Goal: Check status: Check status

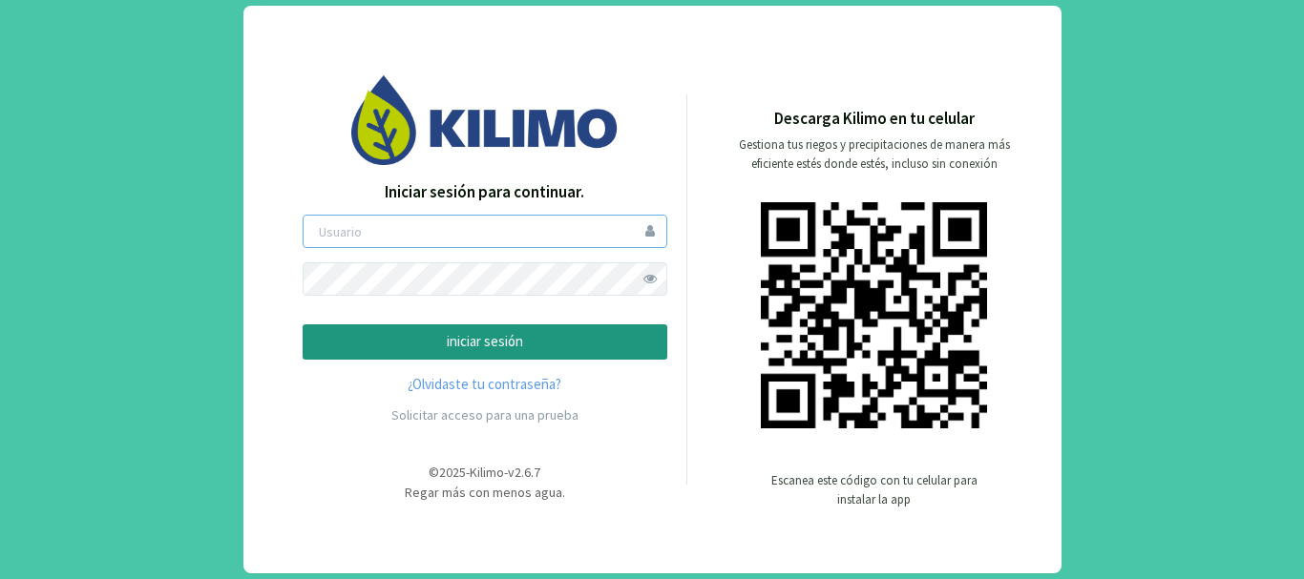
click at [431, 223] on input "email" at bounding box center [485, 231] width 365 height 33
type input "[PERSON_NAME]"
click at [303, 324] on button "iniciar sesión" at bounding box center [485, 341] width 365 height 35
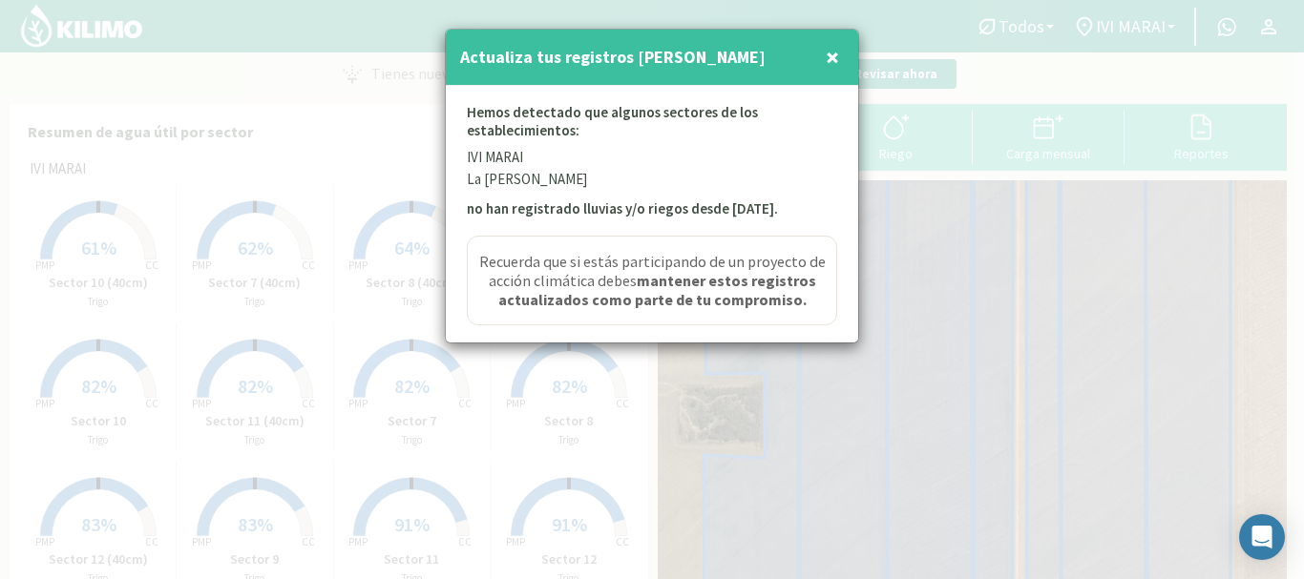
click at [833, 61] on span "×" at bounding box center [831, 56] width 13 height 31
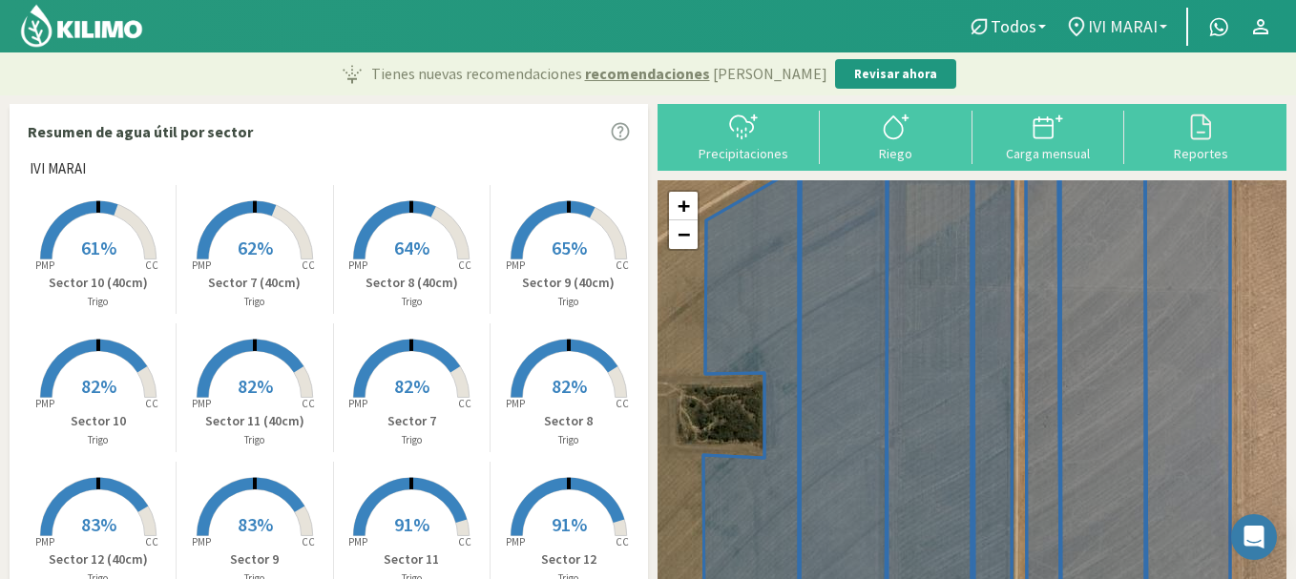
click at [1162, 26] on b at bounding box center [1163, 27] width 8 height 4
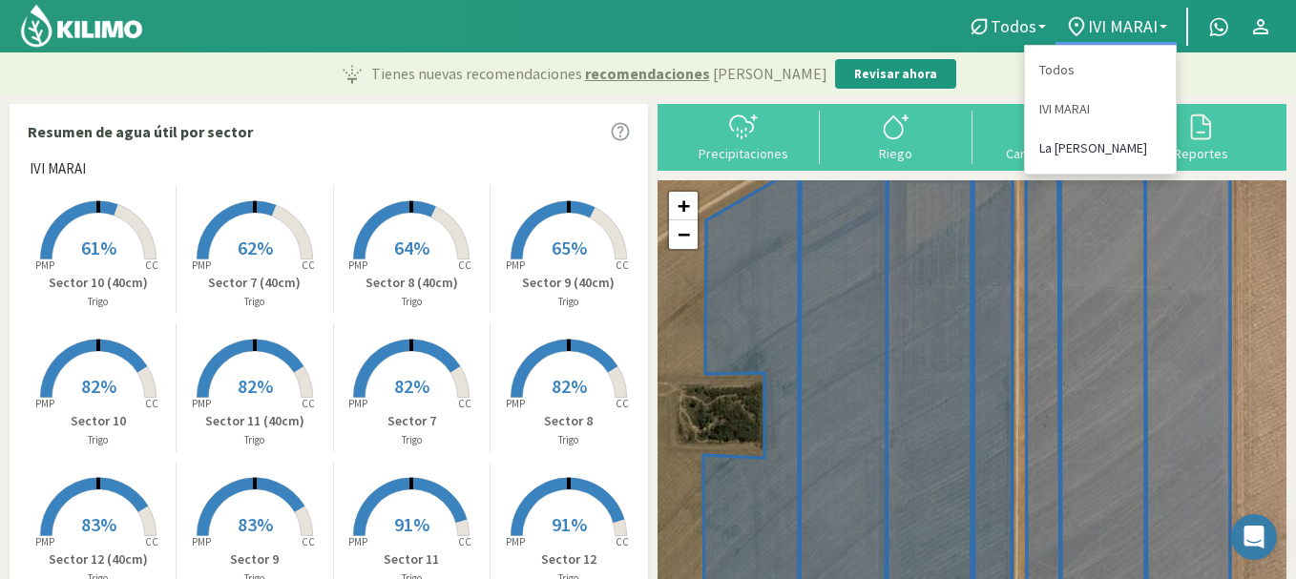
click at [1056, 149] on link "La [PERSON_NAME]" at bounding box center [1100, 148] width 151 height 39
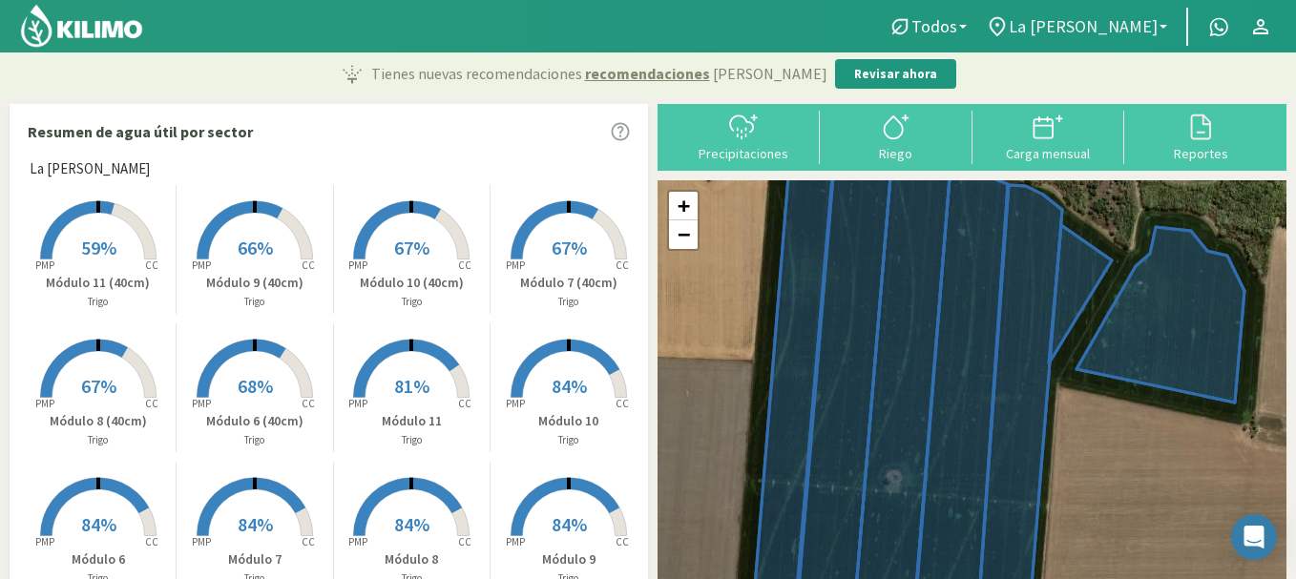
click at [1164, 26] on b at bounding box center [1163, 27] width 8 height 4
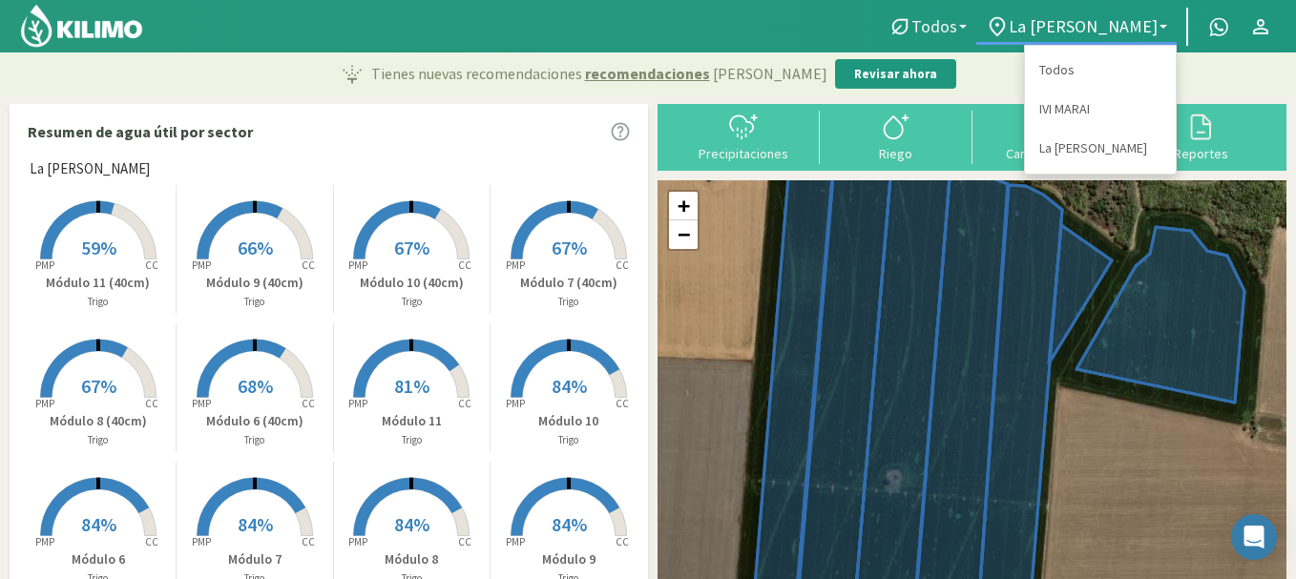
click at [967, 25] on b at bounding box center [963, 27] width 8 height 4
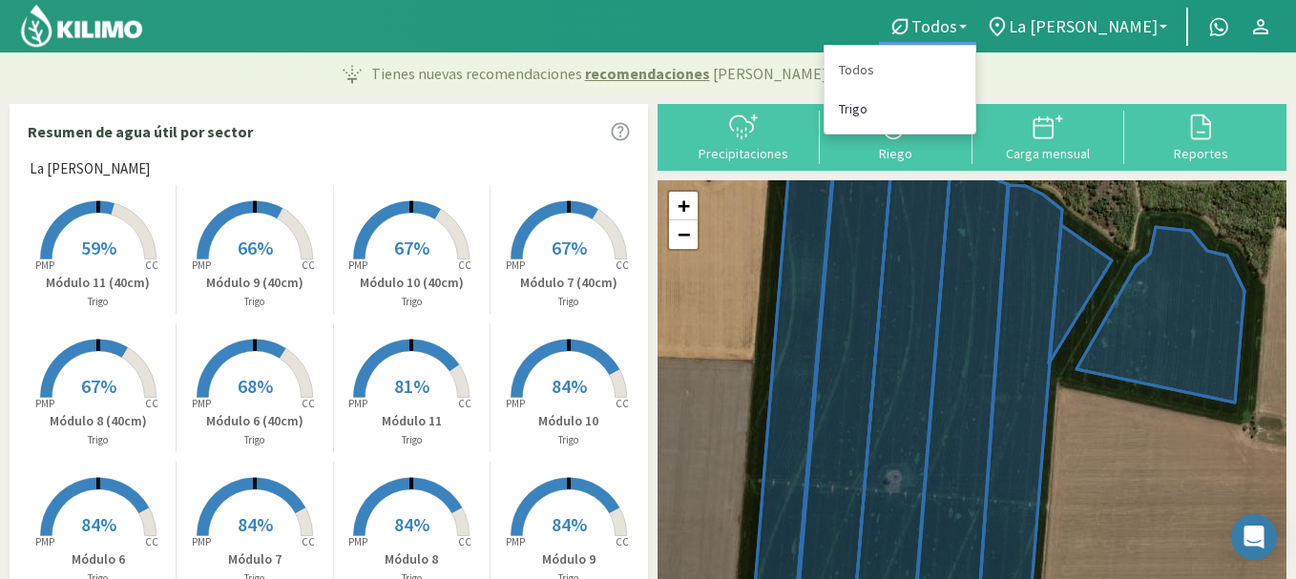
click at [940, 113] on link "Trigo" at bounding box center [899, 109] width 151 height 39
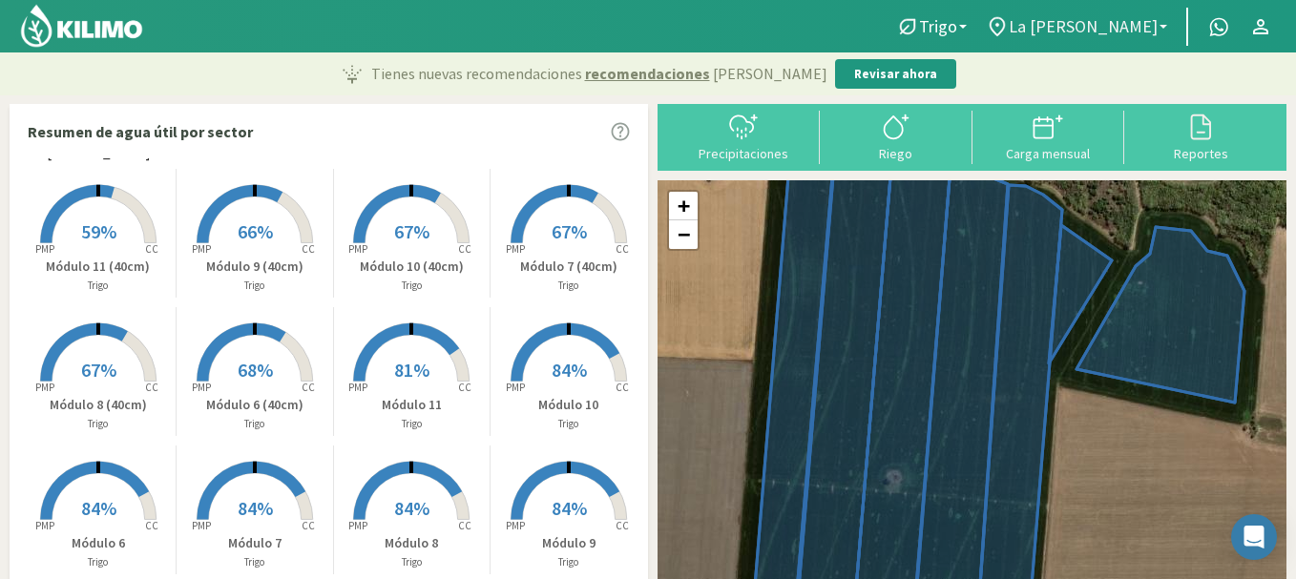
click at [1163, 26] on b at bounding box center [1163, 27] width 8 height 4
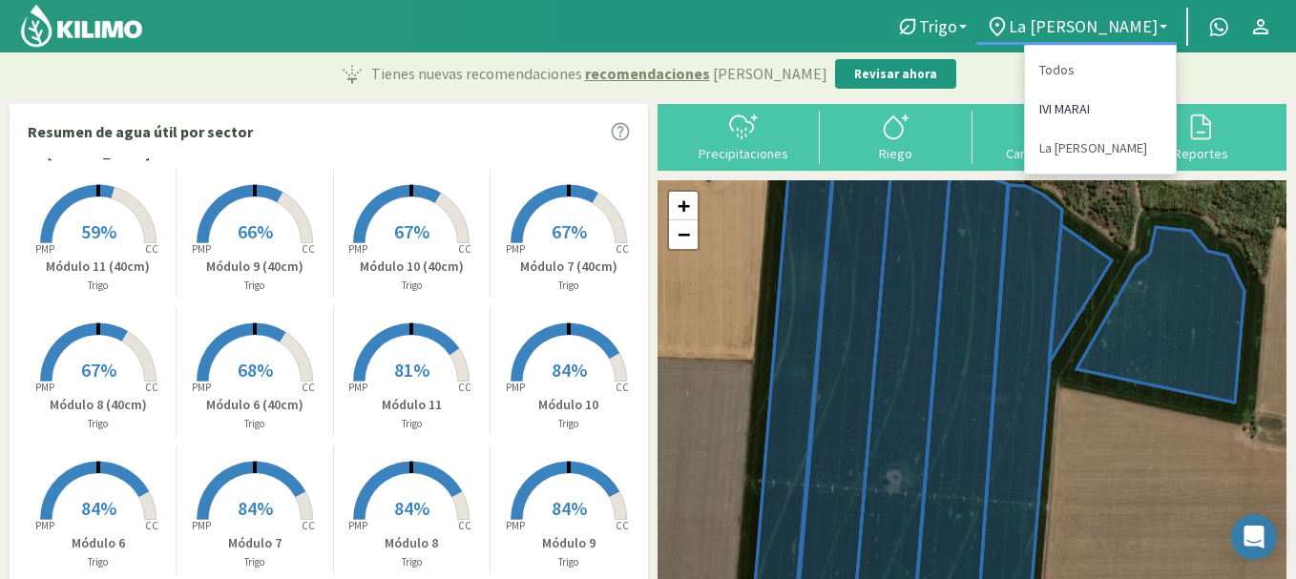
click at [1072, 114] on link "IVI MARAI" at bounding box center [1100, 109] width 151 height 39
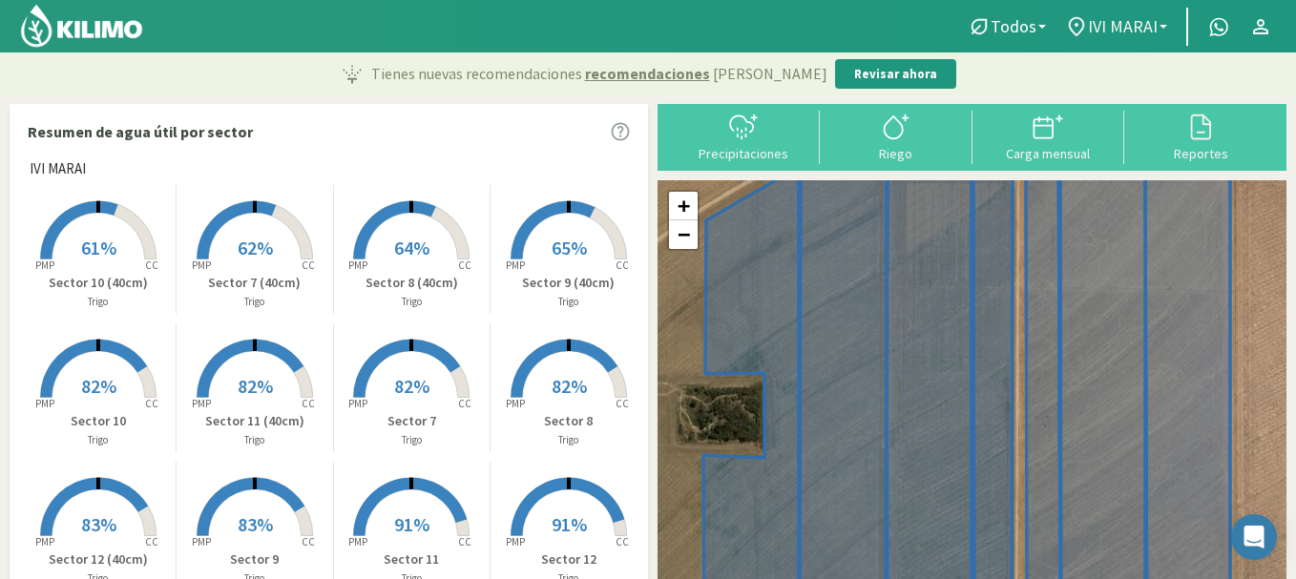
click at [1160, 27] on b at bounding box center [1163, 27] width 8 height 4
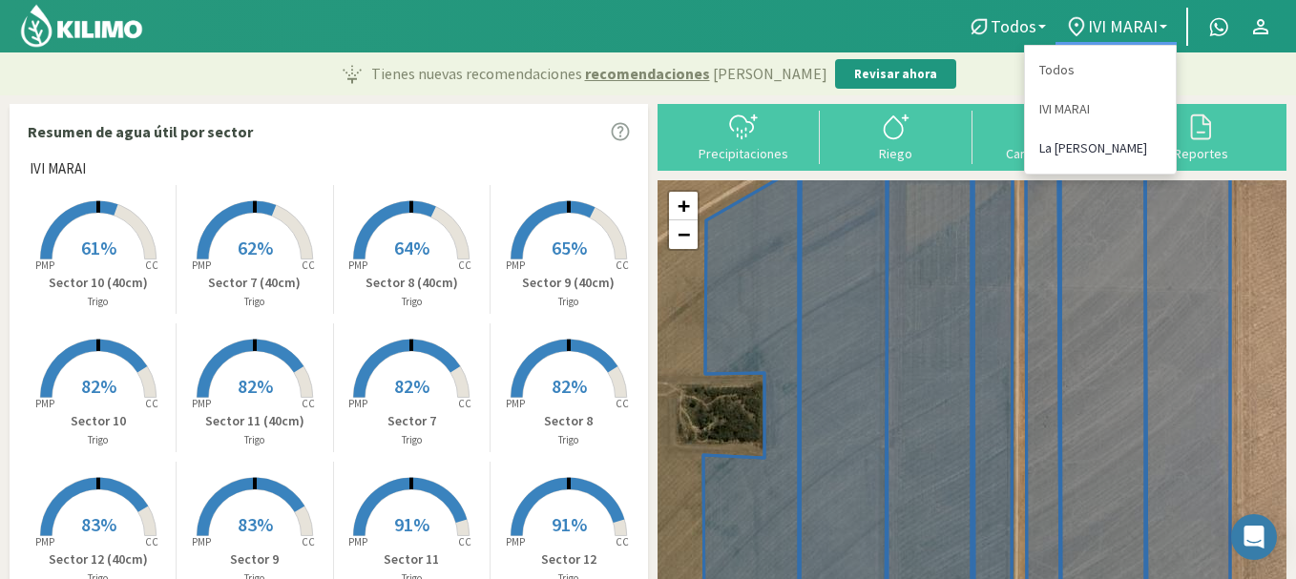
click at [1076, 151] on link "La [PERSON_NAME]" at bounding box center [1100, 148] width 151 height 39
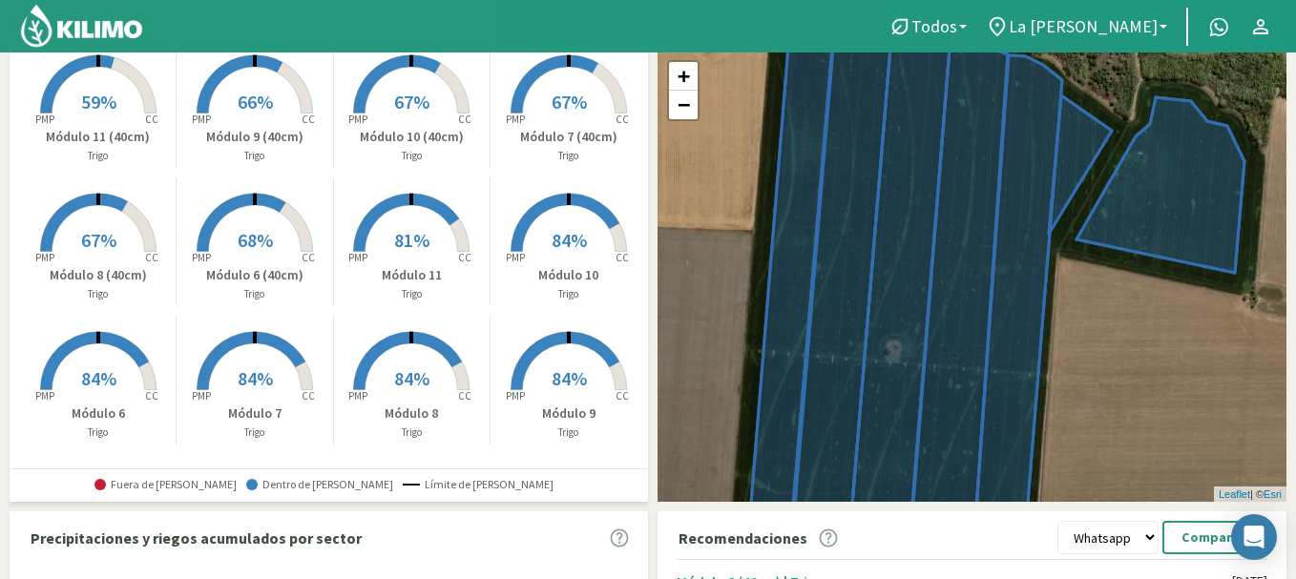
scroll to position [95, 0]
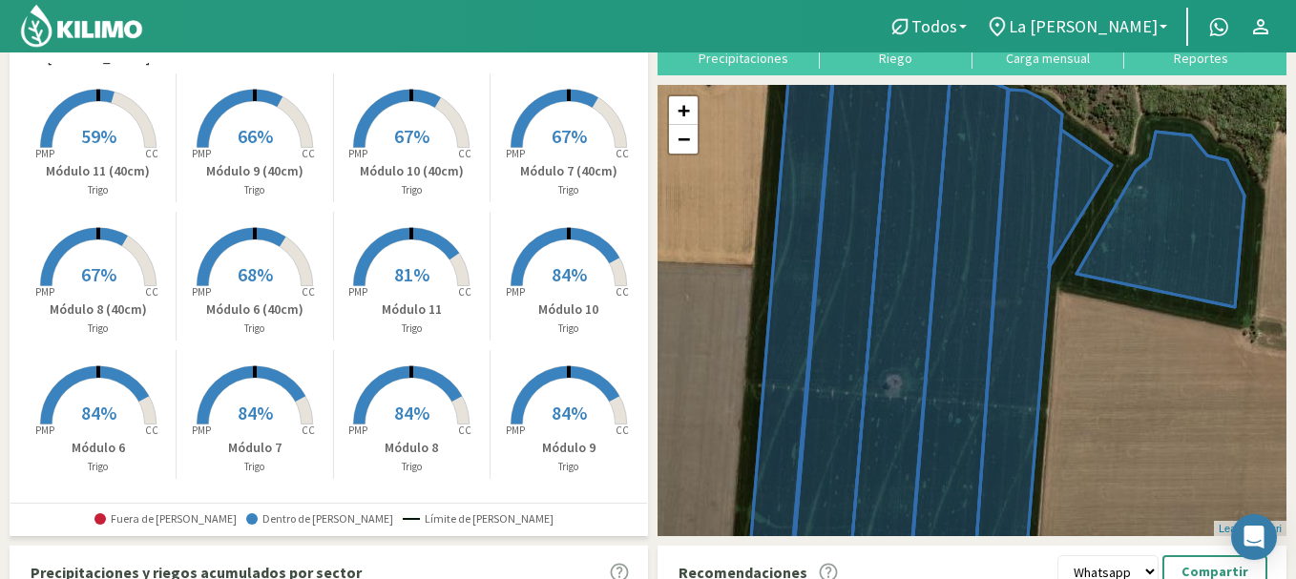
click at [89, 136] on span "59%" at bounding box center [98, 136] width 35 height 24
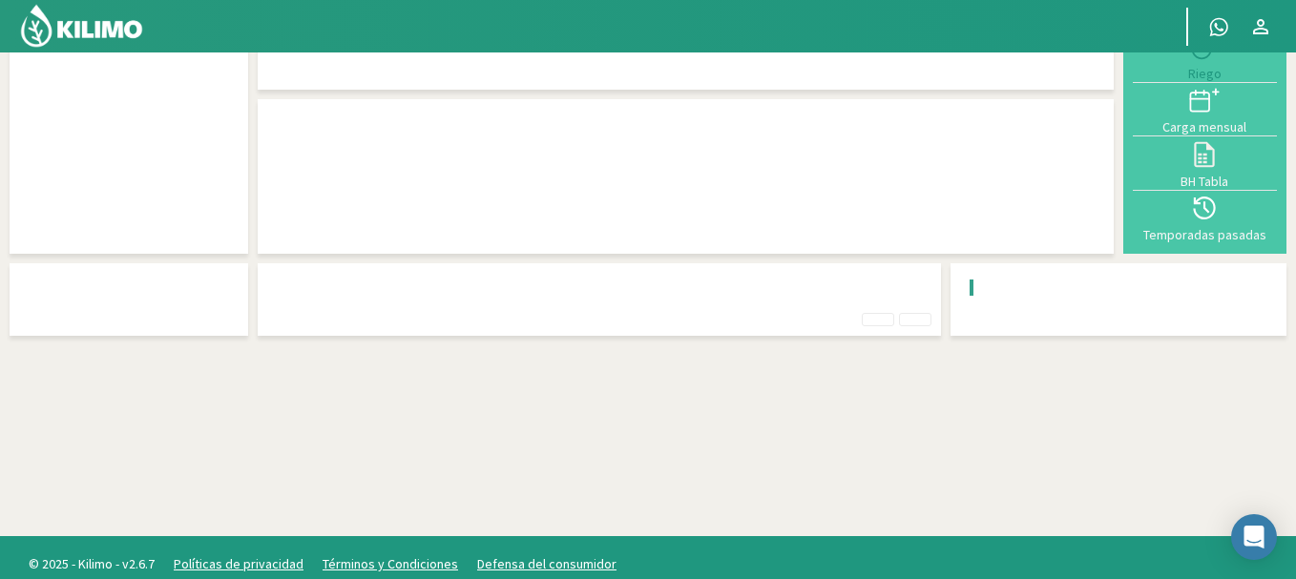
scroll to position [52, 0]
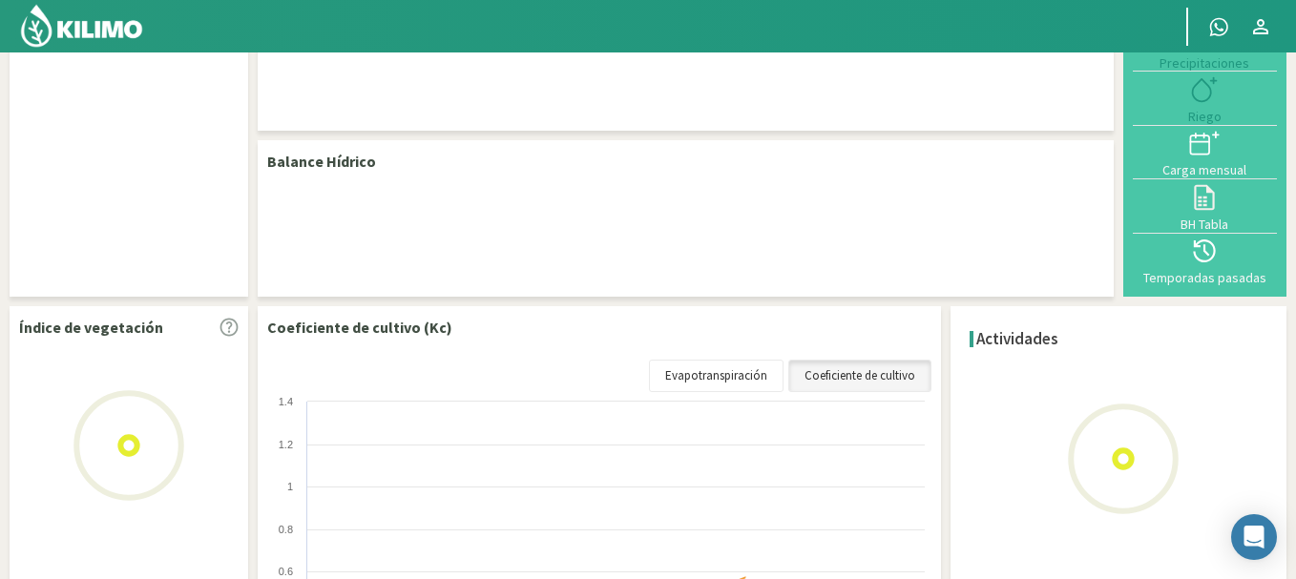
select select "1: Object"
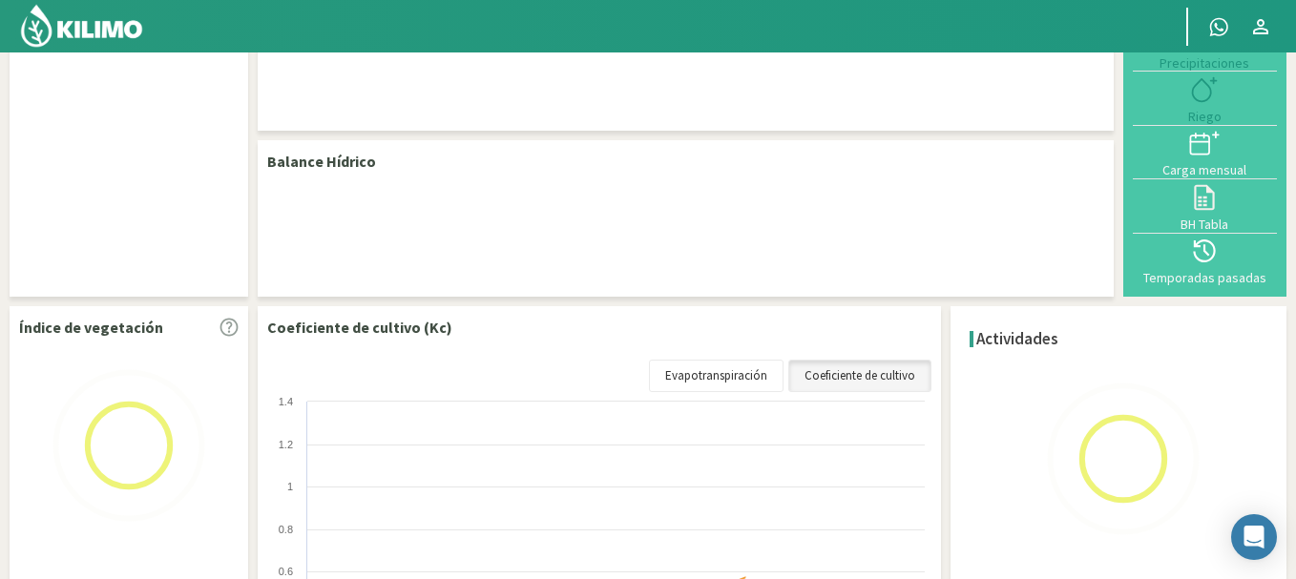
select select "3: Object"
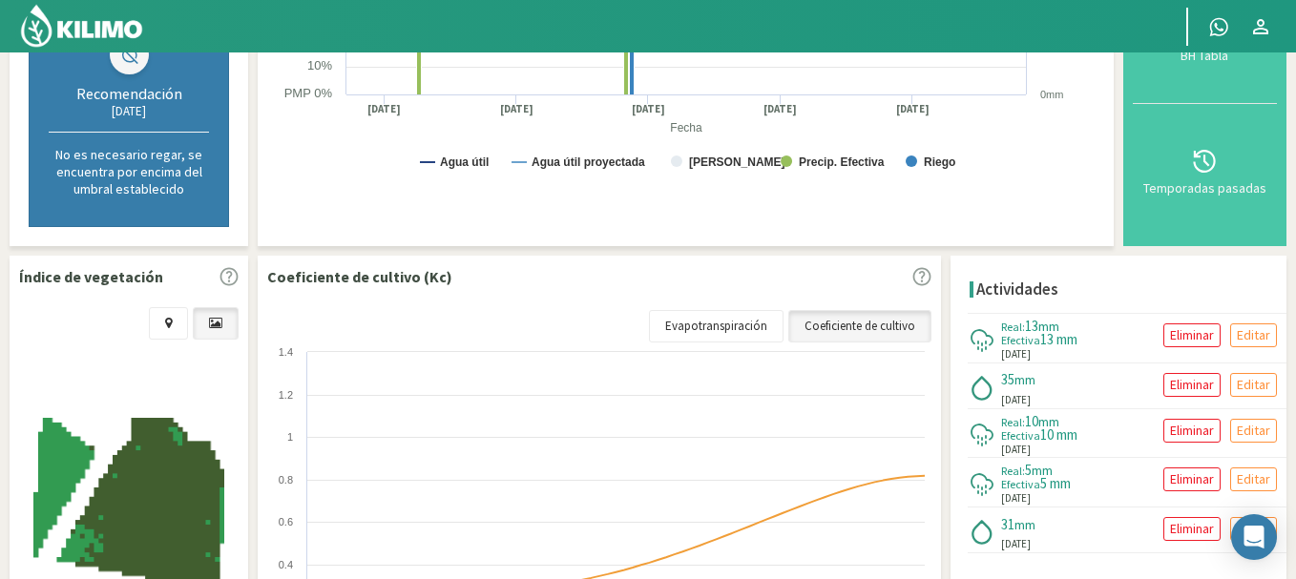
scroll to position [530, 0]
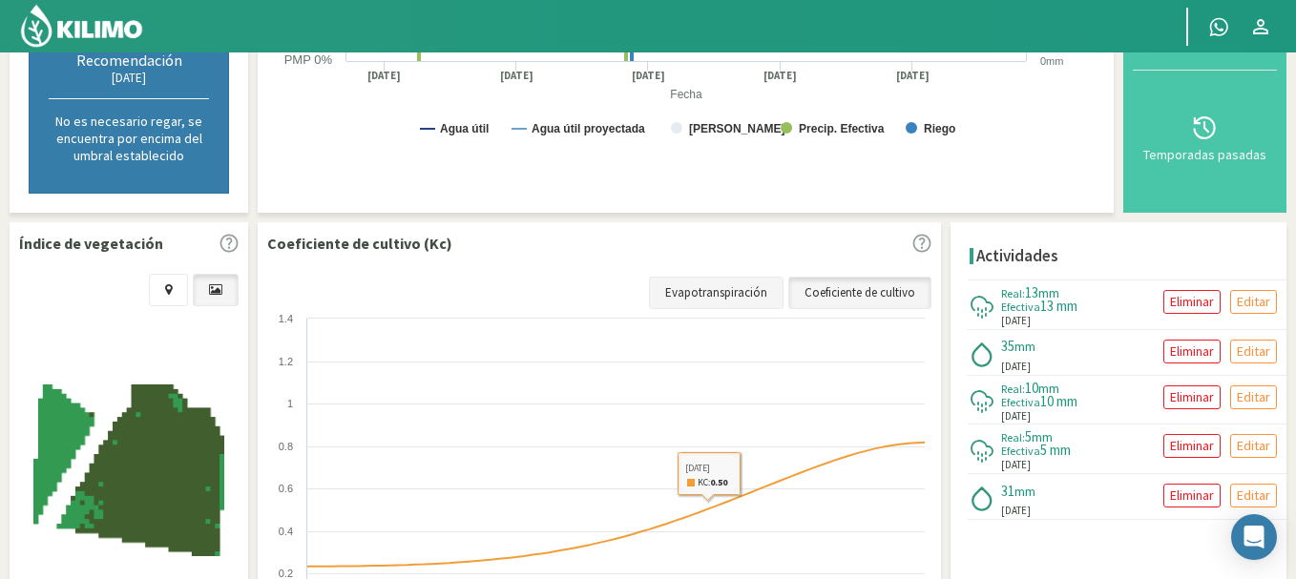
click at [735, 290] on link "Evapotranspiración" at bounding box center [716, 293] width 135 height 32
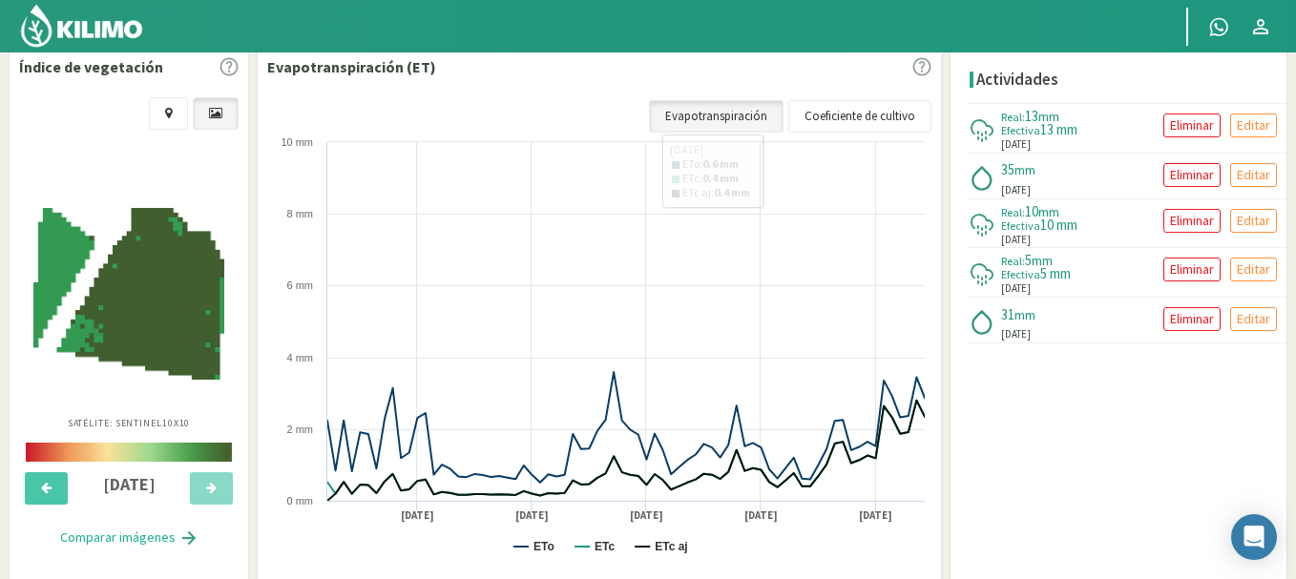
scroll to position [720, 0]
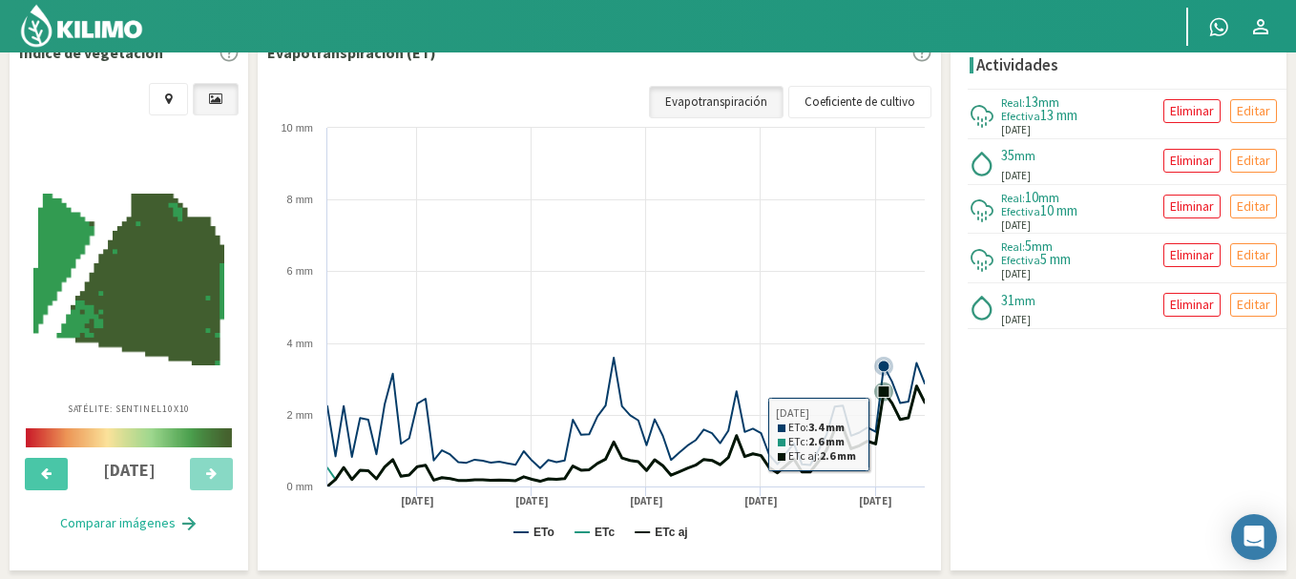
click at [884, 398] on icon at bounding box center [883, 391] width 19 height 19
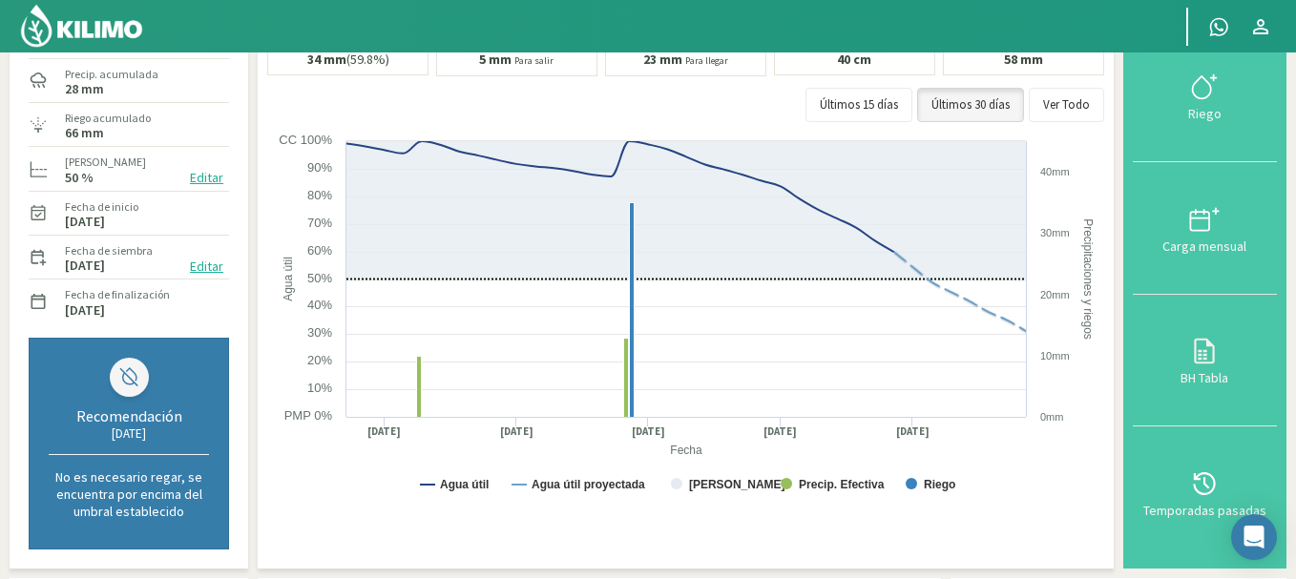
scroll to position [148, 0]
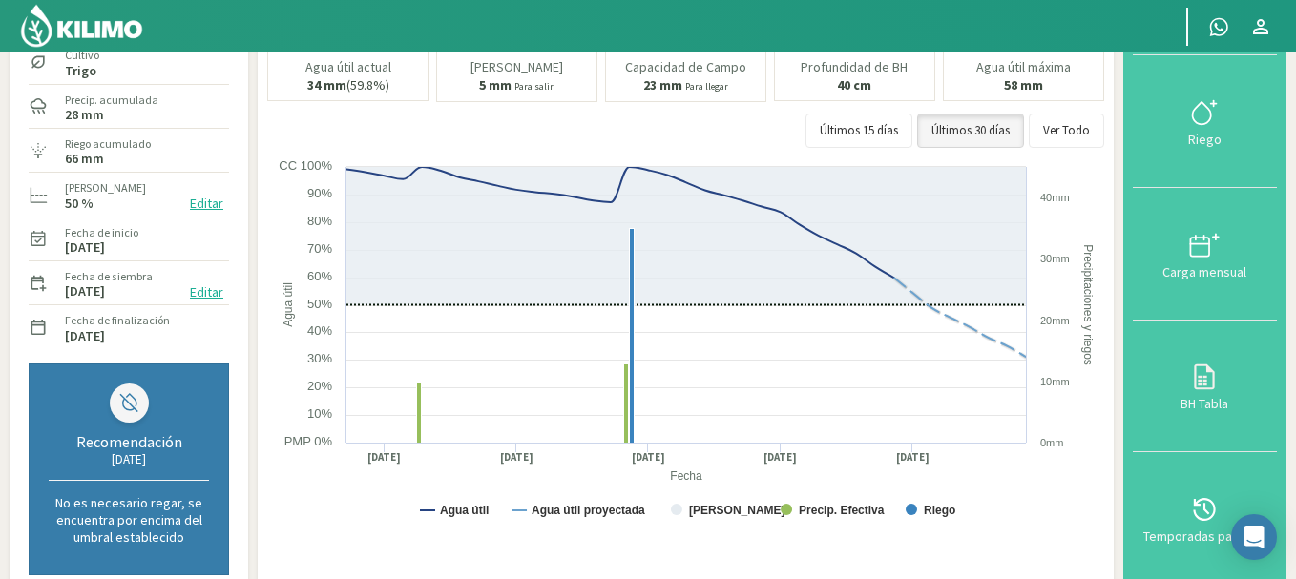
click at [119, 35] on img at bounding box center [81, 26] width 125 height 46
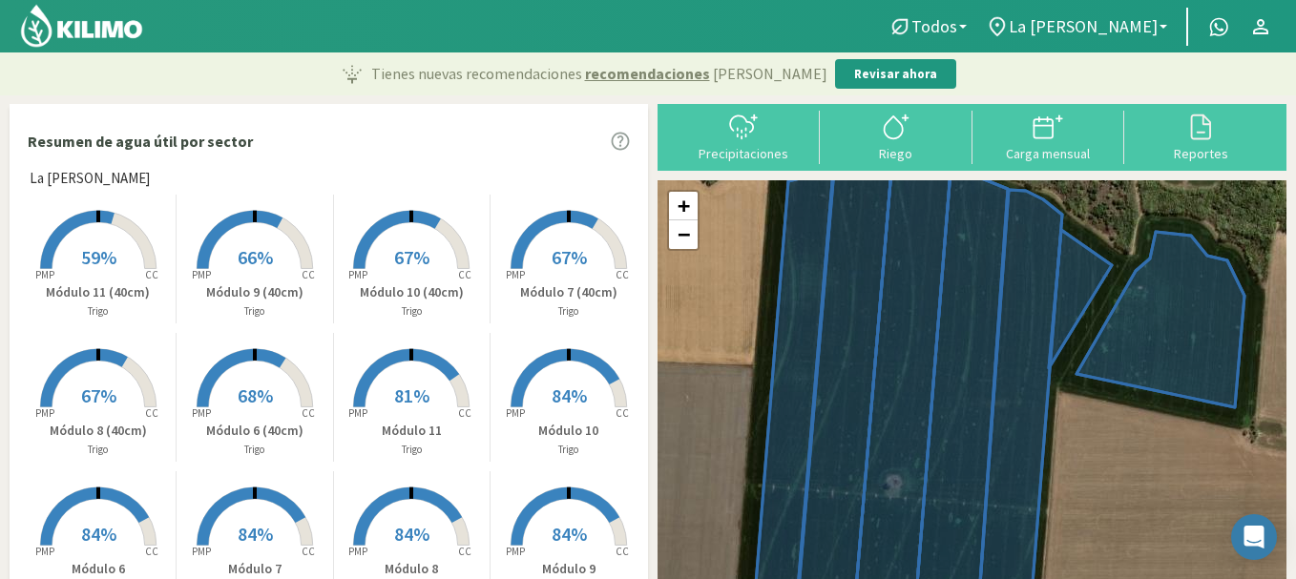
click at [408, 261] on span "67%" at bounding box center [411, 257] width 35 height 24
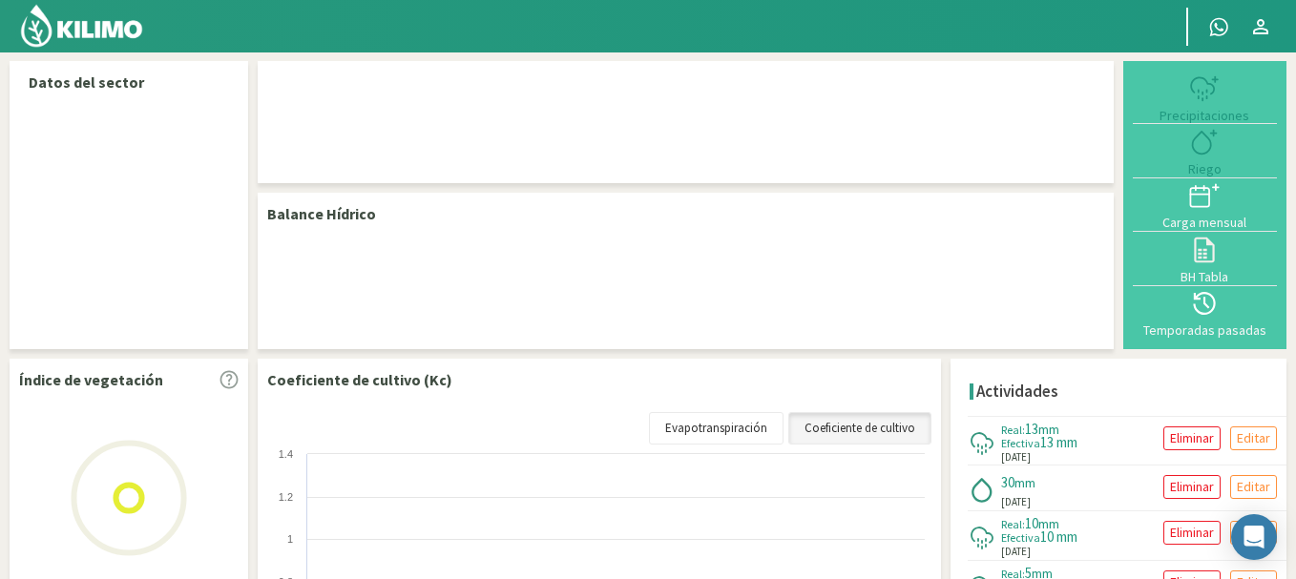
select select "1: Object"
